Goal: Task Accomplishment & Management: Manage account settings

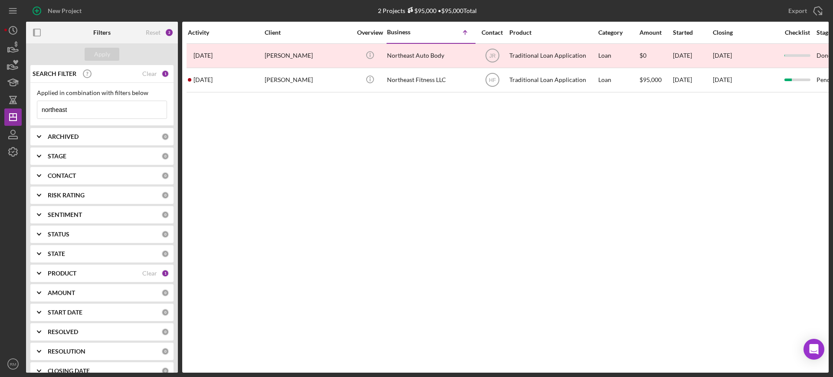
click at [128, 109] on input "northeast" at bounding box center [101, 109] width 129 height 17
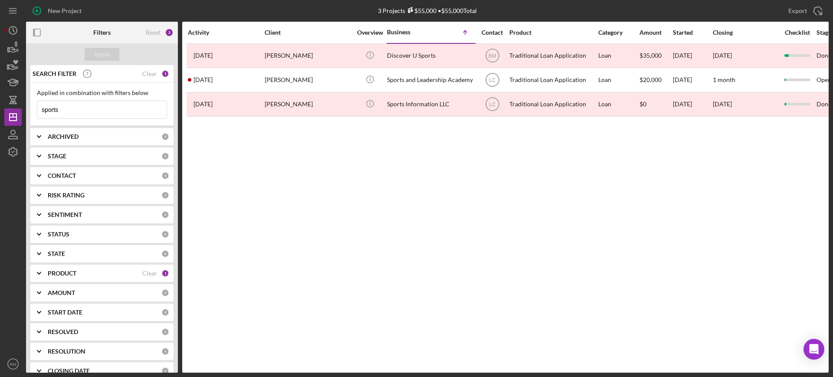
type input "sports"
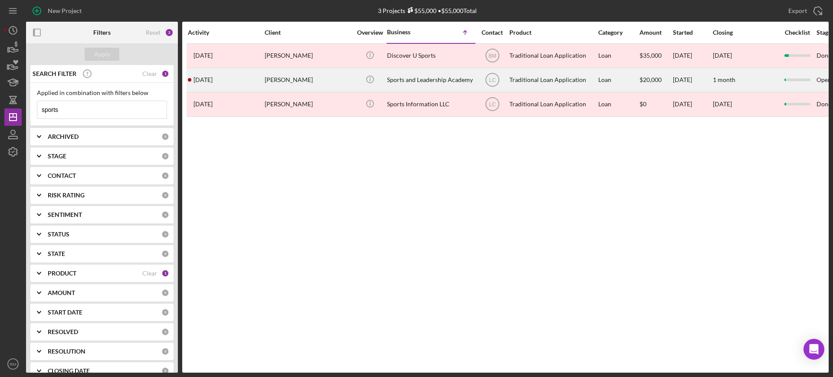
click at [275, 85] on div "[PERSON_NAME]" at bounding box center [308, 80] width 87 height 23
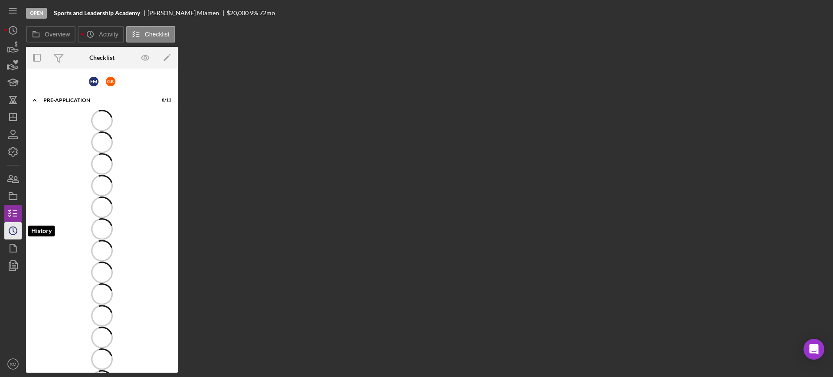
click at [13, 225] on icon "Icon/History" at bounding box center [13, 231] width 22 height 22
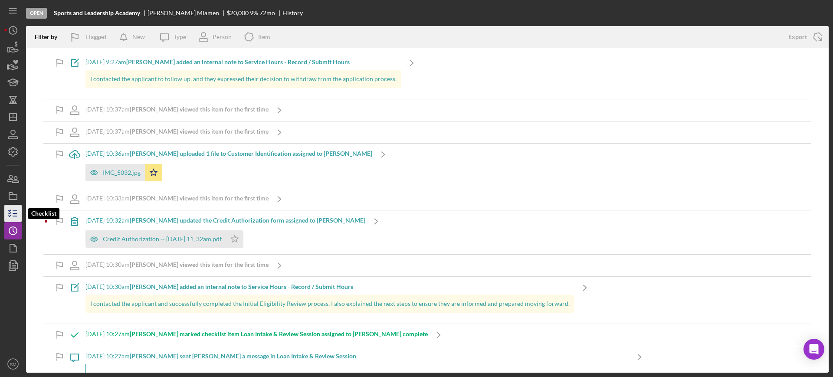
click at [13, 218] on icon "button" at bounding box center [13, 214] width 22 height 22
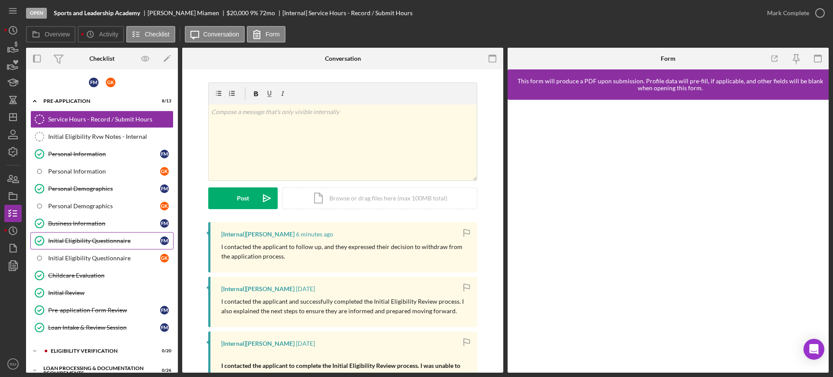
scroll to position [187, 0]
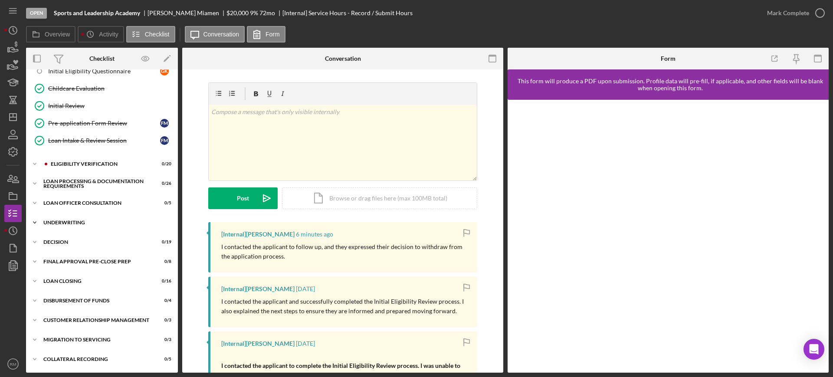
click at [64, 220] on div "Underwriting" at bounding box center [105, 222] width 124 height 5
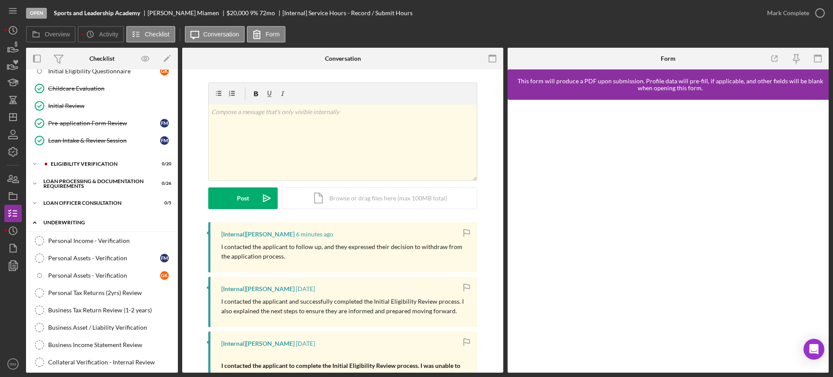
scroll to position [504, 0]
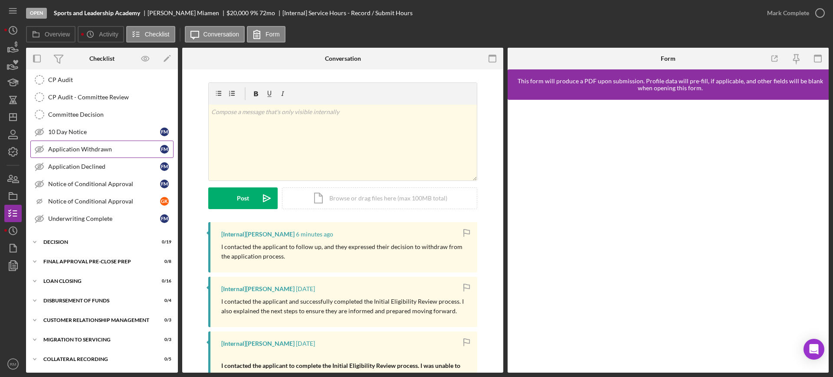
click at [116, 141] on link "Application Withdrawn Application Withdrawn F M" at bounding box center [101, 149] width 143 height 17
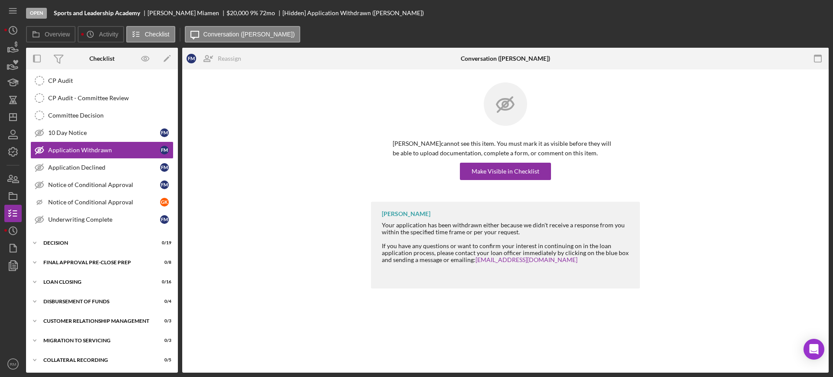
scroll to position [504, 0]
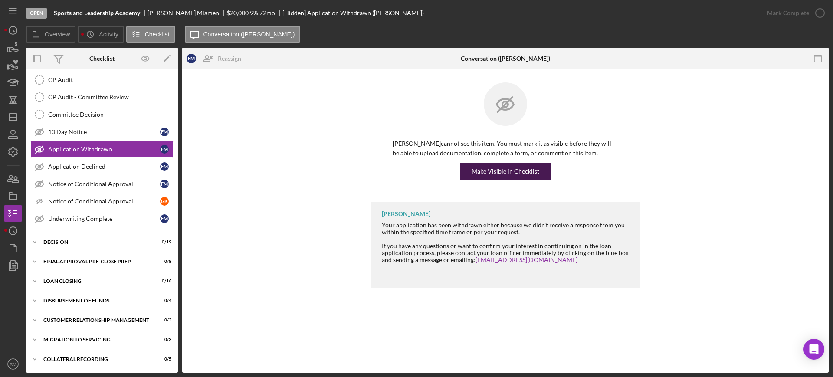
click at [487, 170] on div "Make Visible in Checklist" at bounding box center [506, 171] width 68 height 17
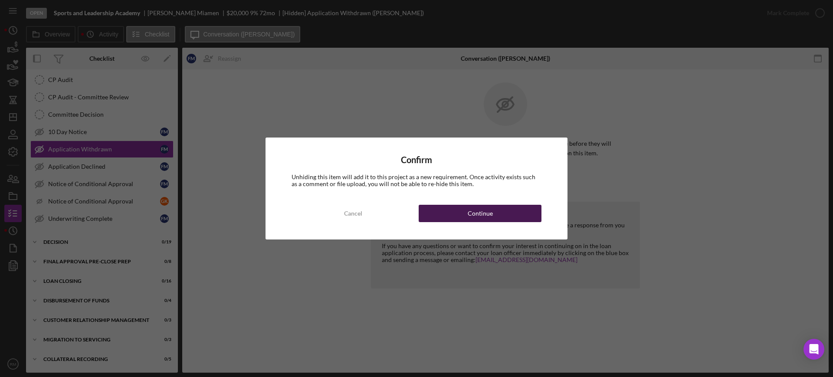
click at [464, 206] on button "Continue" at bounding box center [480, 213] width 123 height 17
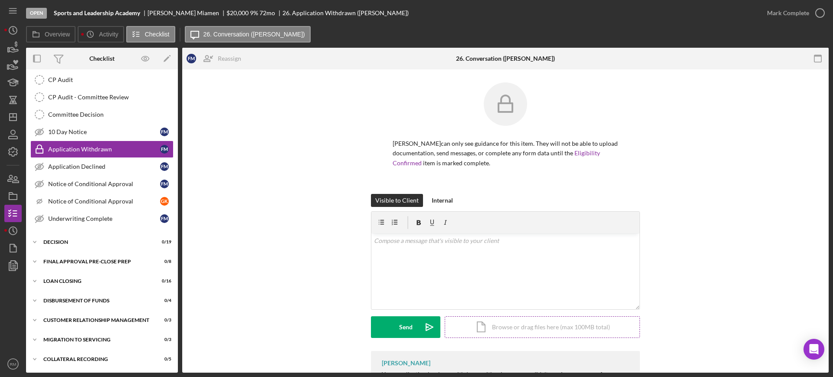
click at [511, 216] on div at bounding box center [505, 223] width 268 height 22
click at [505, 318] on div "Icon/Document Browse or drag files here (max 100MB total) Tap to choose files o…" at bounding box center [542, 327] width 195 height 22
click at [460, 255] on div "v Color teal Color pink Remove color Add row above Add row below Add column bef…" at bounding box center [505, 254] width 268 height 43
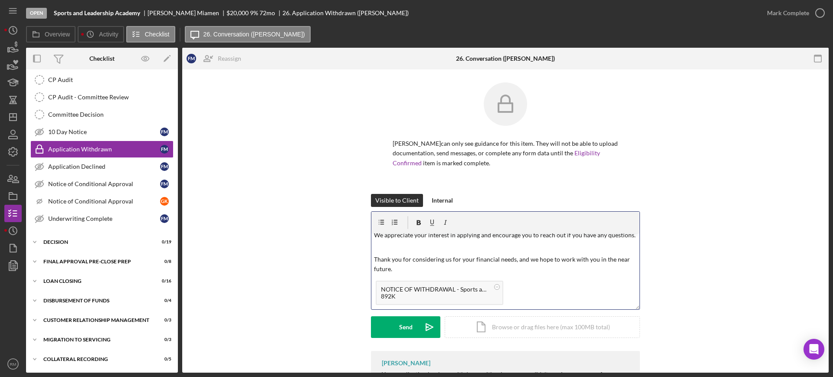
scroll to position [0, 0]
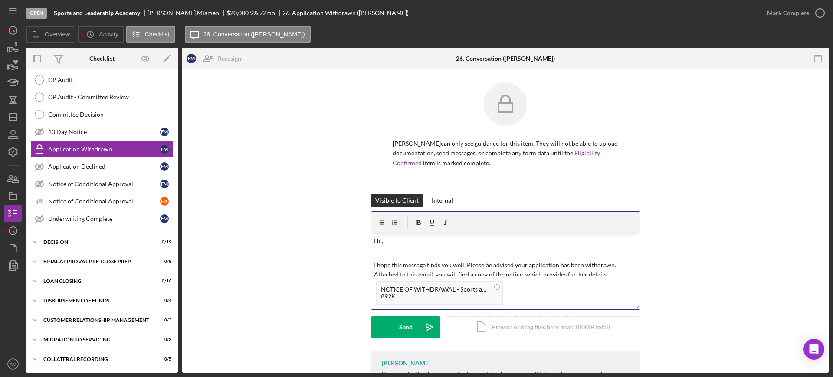
click at [393, 243] on p "Hi ," at bounding box center [505, 241] width 263 height 10
click at [403, 326] on div "Send" at bounding box center [405, 327] width 13 height 22
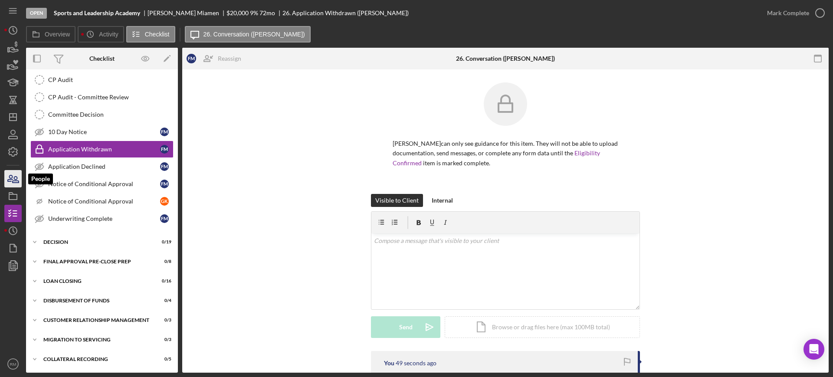
click at [10, 170] on icon "button" at bounding box center [13, 179] width 22 height 22
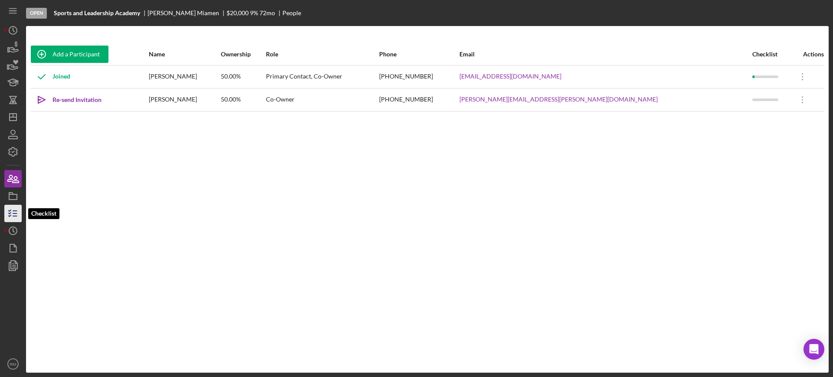
click at [12, 210] on icon "button" at bounding box center [13, 214] width 22 height 22
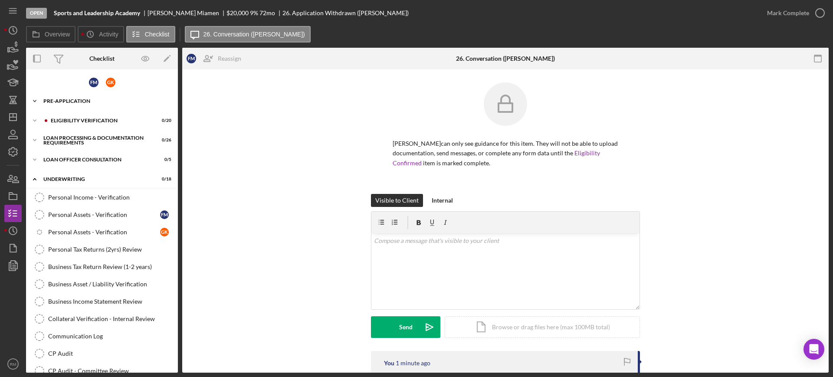
click at [73, 103] on div "Pre-Application" at bounding box center [105, 100] width 124 height 5
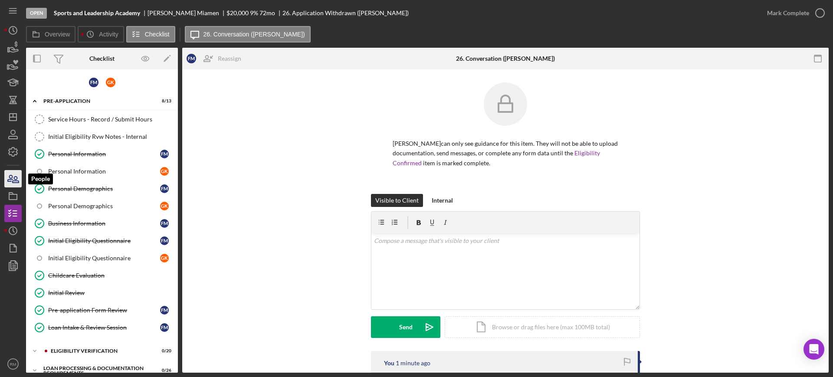
click at [14, 176] on icon "button" at bounding box center [13, 179] width 22 height 22
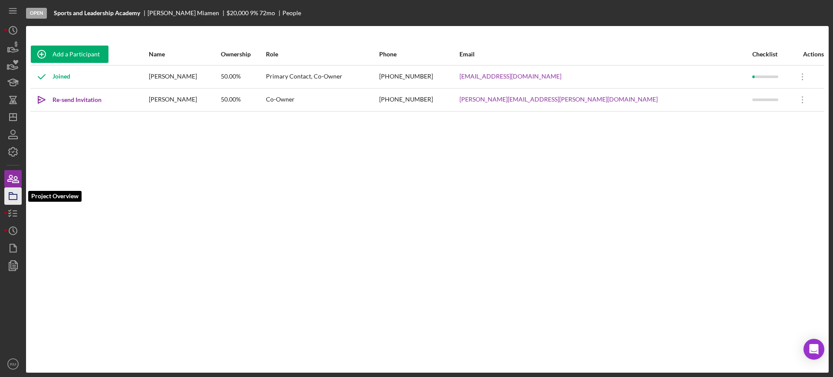
click at [18, 196] on icon "button" at bounding box center [13, 196] width 22 height 22
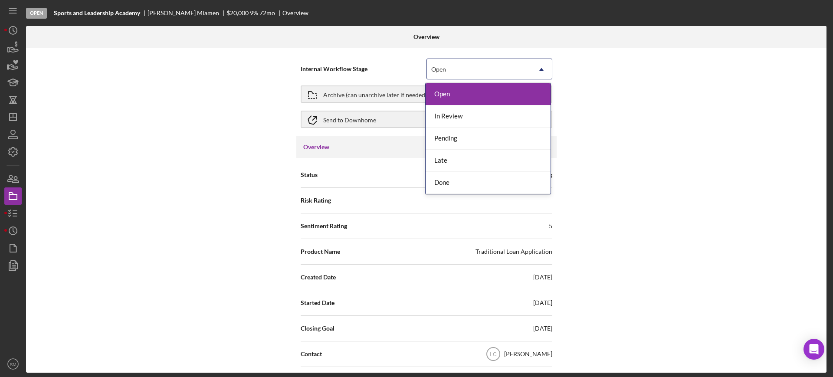
click at [471, 67] on div "Open" at bounding box center [479, 69] width 104 height 20
click at [461, 179] on div "Done" at bounding box center [488, 183] width 125 height 22
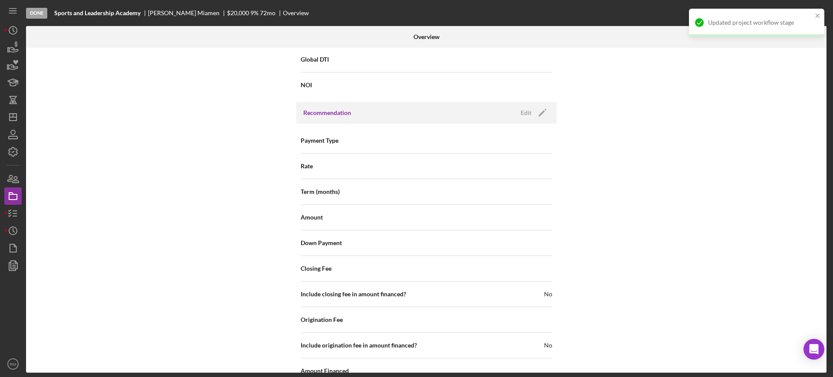
scroll to position [973, 0]
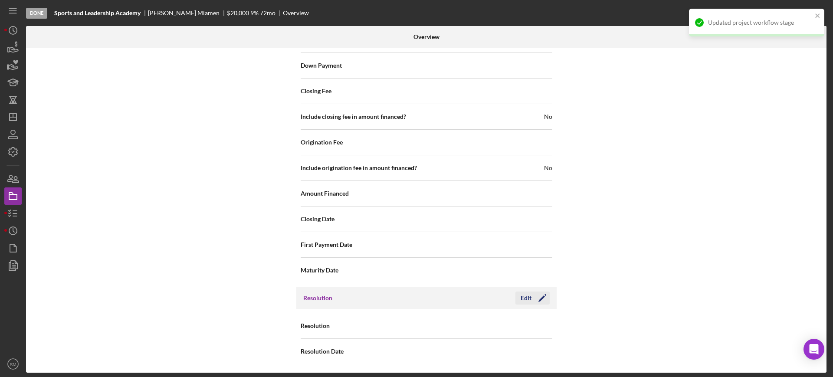
click at [527, 292] on div "Edit" at bounding box center [526, 297] width 11 height 13
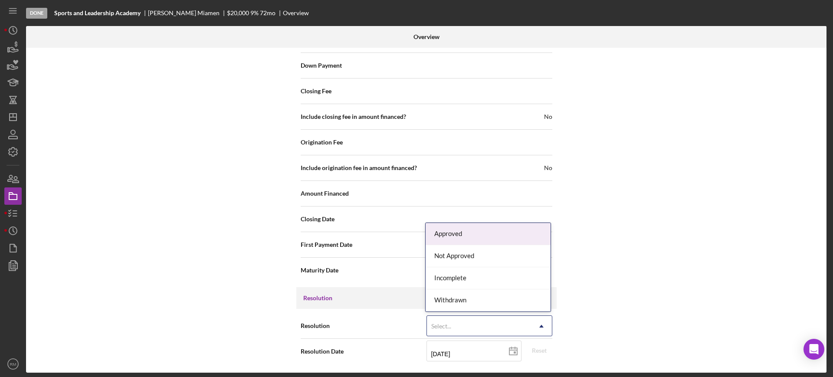
click at [494, 322] on div "Select..." at bounding box center [479, 326] width 104 height 20
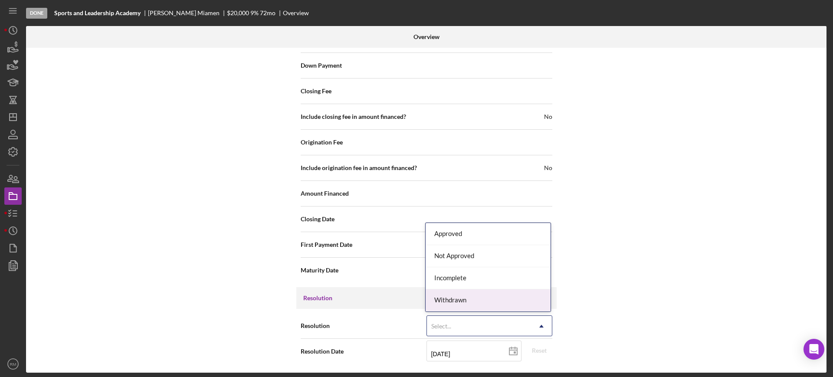
click at [475, 303] on div "Withdrawn" at bounding box center [488, 300] width 125 height 22
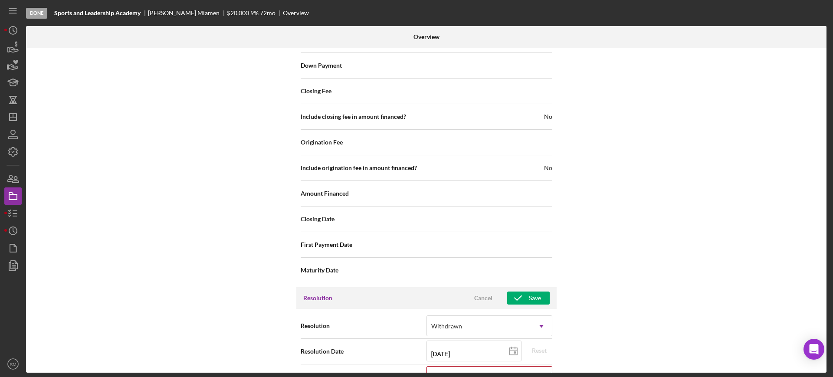
scroll to position [1028, 0]
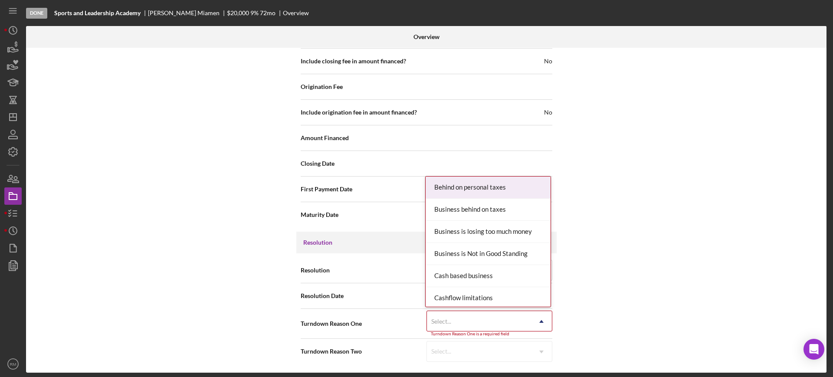
click at [459, 317] on div "Select..." at bounding box center [479, 321] width 104 height 20
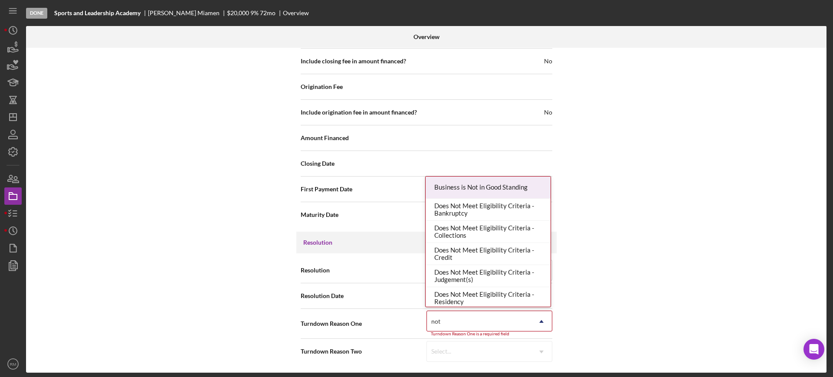
type input "not r"
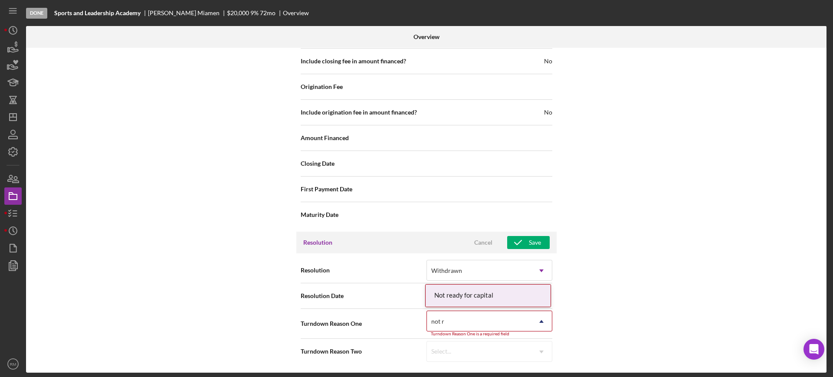
click at [485, 295] on div "Not ready for capital" at bounding box center [488, 296] width 125 height 22
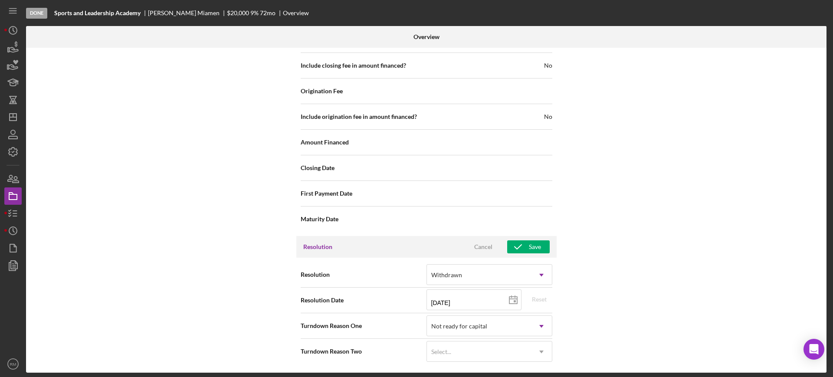
scroll to position [1024, 0]
click at [529, 250] on div "Save" at bounding box center [535, 246] width 12 height 13
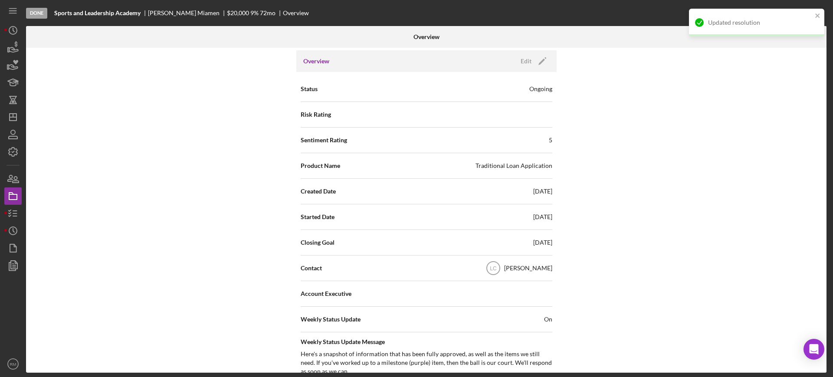
scroll to position [0, 0]
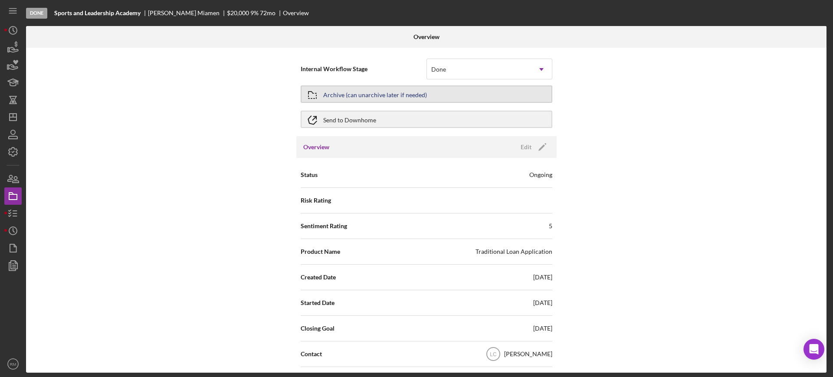
click at [375, 90] on div "Archive (can unarchive later if needed)" at bounding box center [375, 94] width 104 height 16
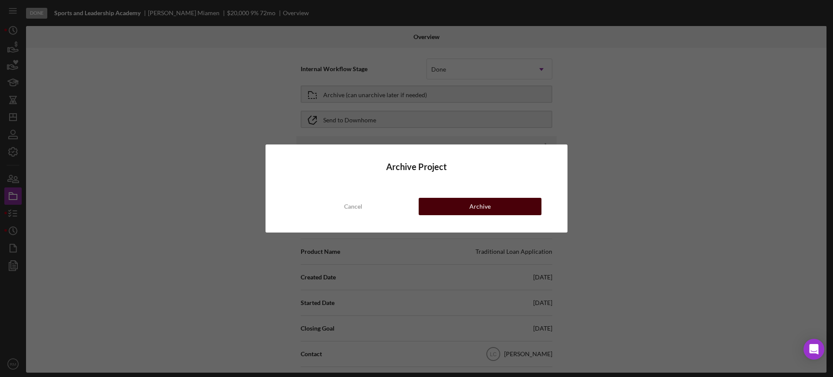
click at [442, 206] on button "Archive" at bounding box center [480, 206] width 123 height 17
